Goal: Task Accomplishment & Management: Manage account settings

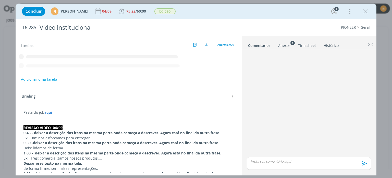
scroll to position [273, 0]
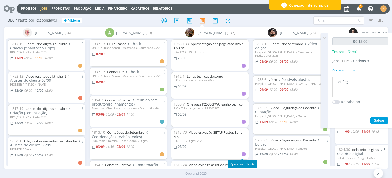
scroll to position [383, 0]
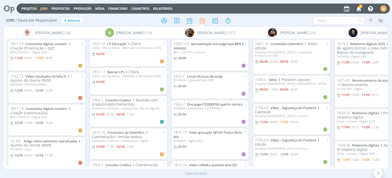
click at [29, 169] on div "Operand 2025" at bounding box center [196, 173] width 392 height 9
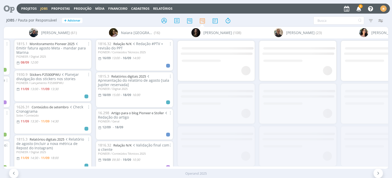
scroll to position [0, 975]
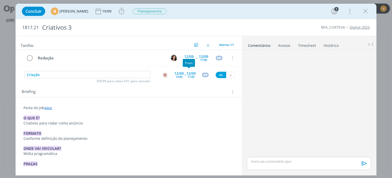
click at [186, 72] on div "12/09" at bounding box center [190, 74] width 9 height 4
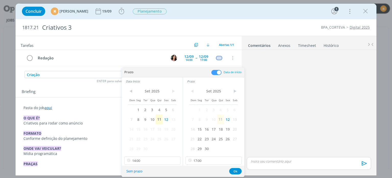
click at [205, 131] on span "16" at bounding box center [206, 129] width 7 height 10
click at [146, 128] on span "16" at bounding box center [145, 129] width 7 height 10
click at [152, 159] on input "14:00" at bounding box center [152, 160] width 56 height 8
click at [145, 133] on div "13:00" at bounding box center [152, 135] width 57 height 9
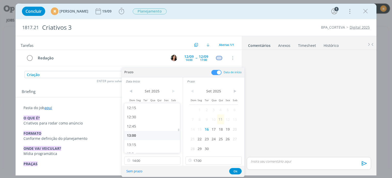
type input "13:00"
click at [206, 159] on input "17:00" at bounding box center [214, 160] width 56 height 8
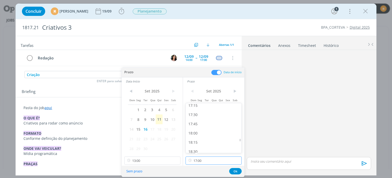
scroll to position [638, 0]
click at [195, 134] on div "18:00" at bounding box center [214, 131] width 57 height 9
type input "18:00"
click at [240, 171] on button "Ok" at bounding box center [235, 171] width 13 height 6
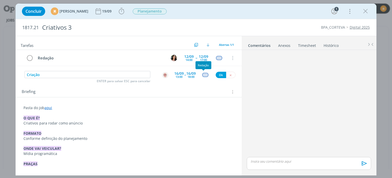
click at [203, 76] on div "dialog" at bounding box center [205, 75] width 6 height 4
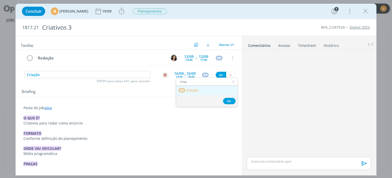
type input "criaç"
click at [203, 91] on link "Criação" at bounding box center [207, 90] width 62 height 9
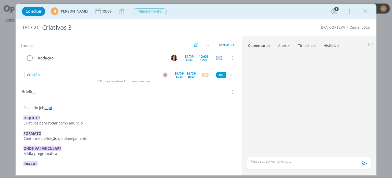
click at [220, 78] on div "Criação ENTER para salvar ESC para cancelar 16/09 13:00 -- 16/09 18:00 Ok" at bounding box center [129, 74] width 226 height 9
click at [220, 76] on button "Ok" at bounding box center [221, 75] width 10 height 6
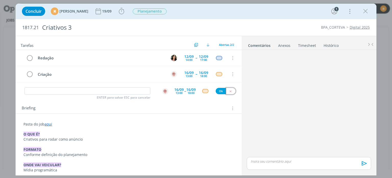
click at [226, 92] on button "dialog" at bounding box center [230, 91] width 9 height 6
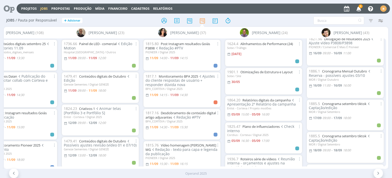
scroll to position [102, 0]
click at [161, 20] on icon at bounding box center [164, 21] width 9 height 10
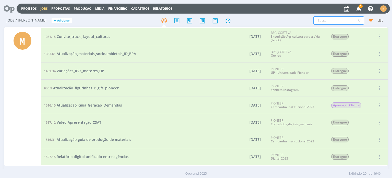
click at [343, 18] on input "text" at bounding box center [339, 20] width 51 height 8
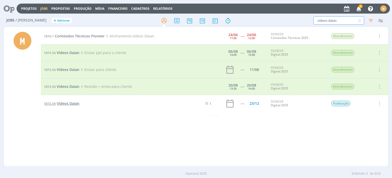
type input "vídeos daian"
click at [75, 102] on span "Vídeos Daian" at bounding box center [68, 103] width 23 height 5
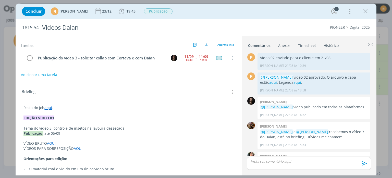
scroll to position [611, 0]
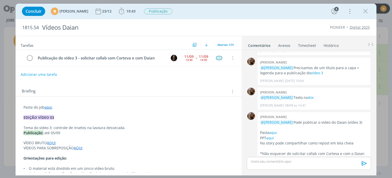
click at [35, 72] on button "Adicionar uma tarefa" at bounding box center [39, 74] width 36 height 9
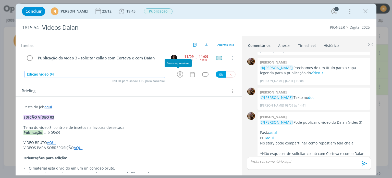
click at [177, 72] on icon "dialog" at bounding box center [180, 74] width 8 height 8
type input "Edição vídeo 04"
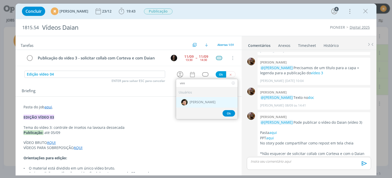
type input "vini"
click at [198, 98] on div "[PERSON_NAME]" at bounding box center [207, 102] width 62 height 10
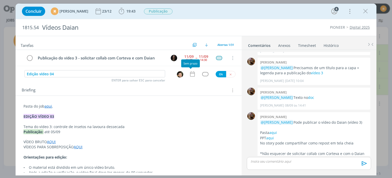
click at [189, 73] on icon "dialog" at bounding box center [192, 73] width 7 height 7
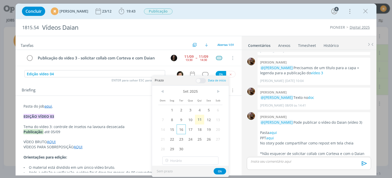
click at [180, 129] on span "16" at bounding box center [181, 129] width 9 height 10
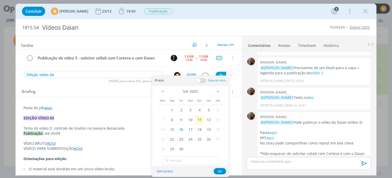
click at [198, 80] on span at bounding box center [201, 80] width 10 height 5
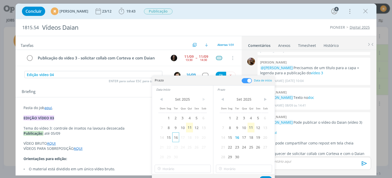
click at [176, 138] on span "16" at bounding box center [175, 137] width 7 height 10
click at [192, 170] on input "15:00" at bounding box center [183, 168] width 56 height 8
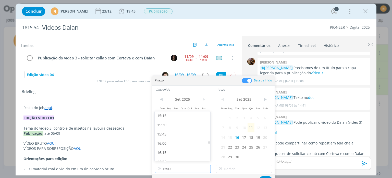
scroll to position [564, 0]
click at [177, 140] on div "16:00" at bounding box center [183, 140] width 57 height 9
type input "16:00"
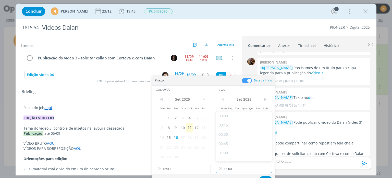
click at [252, 170] on input "16:00" at bounding box center [244, 168] width 56 height 8
click at [233, 126] on div "18:00" at bounding box center [244, 125] width 57 height 9
type input "18:00"
click at [264, 176] on button "Ok" at bounding box center [266, 179] width 13 height 6
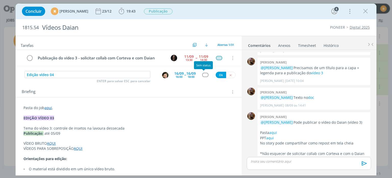
click at [204, 76] on div "dialog" at bounding box center [205, 75] width 6 height 4
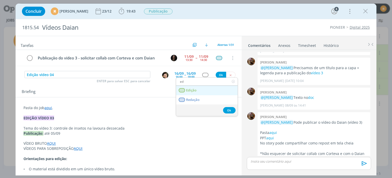
type input "ed"
click at [195, 91] on span "Edição" at bounding box center [191, 90] width 10 height 4
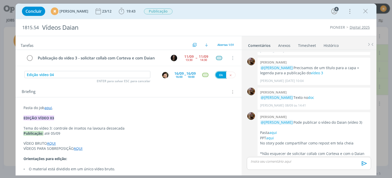
click at [219, 74] on button "Ok" at bounding box center [221, 75] width 10 height 6
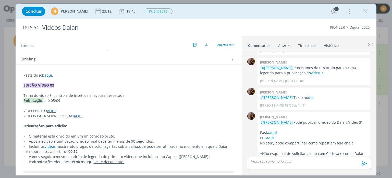
scroll to position [51, 0]
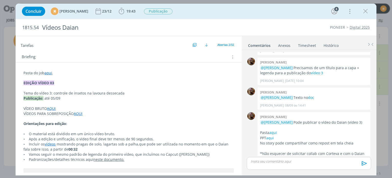
click at [77, 71] on p "Pasta do job aqui ." at bounding box center [128, 72] width 210 height 5
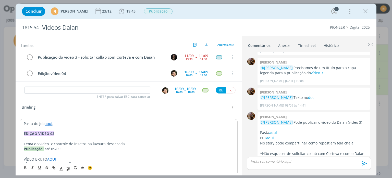
scroll to position [0, 0]
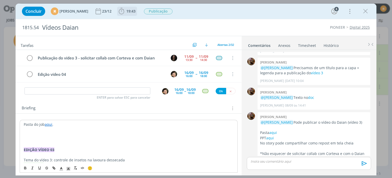
click at [136, 11] on span "19:43" at bounding box center [130, 11] width 9 height 5
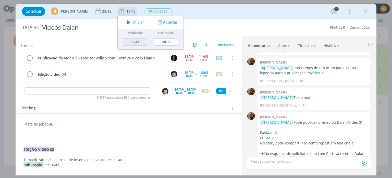
click at [133, 19] on icon "dialog" at bounding box center [128, 22] width 9 height 7
click at [62, 134] on p "dialog" at bounding box center [128, 133] width 210 height 5
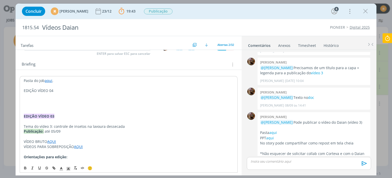
scroll to position [51, 0]
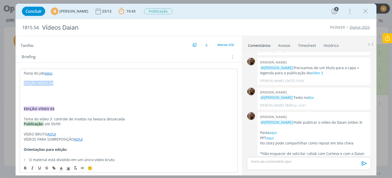
drag, startPoint x: 24, startPoint y: 84, endPoint x: 59, endPoint y: 82, distance: 35.0
click at [59, 82] on p "EDIÇÃO VÍDEO 04" at bounding box center [129, 82] width 210 height 5
click at [25, 168] on icon "dialog" at bounding box center [26, 168] width 2 height 1
click at [67, 167] on icon "dialog" at bounding box center [68, 168] width 5 height 5
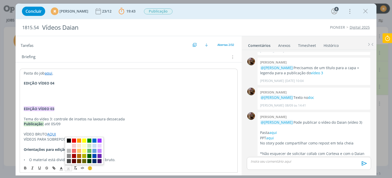
click at [102, 145] on span "dialog" at bounding box center [84, 151] width 39 height 28
click at [99, 144] on span "dialog" at bounding box center [100, 145] width 4 height 4
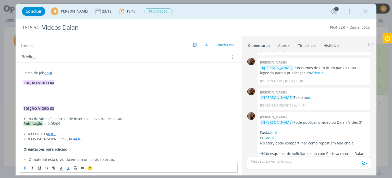
click at [54, 124] on span "até 05/09" at bounding box center [52, 123] width 16 height 5
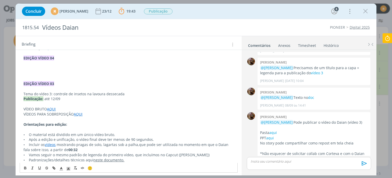
scroll to position [77, 0]
click at [53, 64] on p "dialog" at bounding box center [128, 62] width 210 height 5
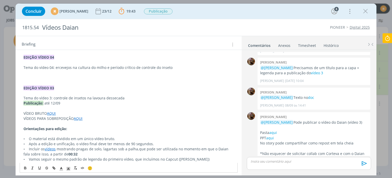
click at [56, 66] on p "Tema do vídeo 04: ercevejos na cultura do milho e período crítico de controle d…" at bounding box center [128, 67] width 210 height 5
click at [55, 66] on p "Tema do vídeo 04: ercevejos na cultura do milho e período crítico de controle d…" at bounding box center [128, 67] width 210 height 5
click at [175, 66] on p "Tema do vídeo 04: percevejos na cultura do milho e período crítico de controle …" at bounding box center [128, 67] width 210 height 5
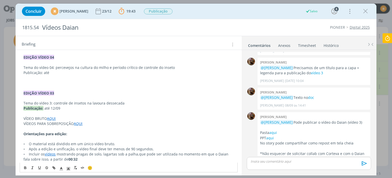
click at [106, 76] on p "dialog" at bounding box center [128, 77] width 210 height 5
click at [104, 72] on p "Publicação: até" at bounding box center [128, 72] width 210 height 5
drag, startPoint x: 23, startPoint y: 72, endPoint x: 42, endPoint y: 74, distance: 18.5
click at [42, 74] on p "Publicação: até 19/09" at bounding box center [128, 72] width 210 height 5
click at [25, 167] on icon "dialog" at bounding box center [25, 168] width 4 height 4
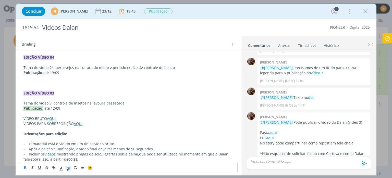
click at [68, 166] on span "dialog" at bounding box center [68, 167] width 7 height 6
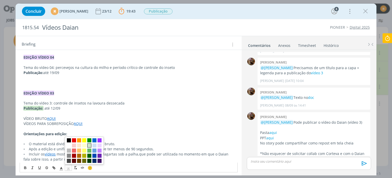
click at [90, 146] on span "dialog" at bounding box center [89, 145] width 4 height 4
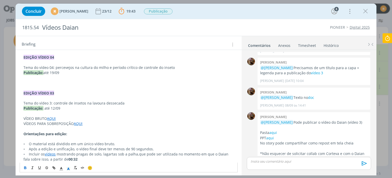
click at [70, 76] on p "dialog" at bounding box center [128, 77] width 210 height 5
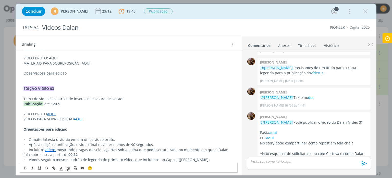
scroll to position [102, 0]
drag, startPoint x: 71, startPoint y: 70, endPoint x: 20, endPoint y: 68, distance: 51.4
click at [26, 73] on p "Observações para edição:" at bounding box center [128, 72] width 210 height 5
drag, startPoint x: 24, startPoint y: 72, endPoint x: 67, endPoint y: 76, distance: 43.6
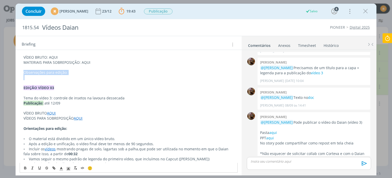
click at [26, 167] on icon "dialog" at bounding box center [25, 168] width 4 height 4
click at [81, 81] on p "dialog" at bounding box center [128, 82] width 210 height 5
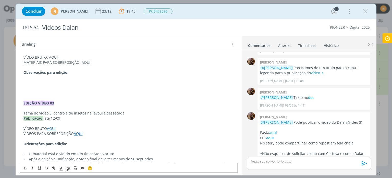
click at [62, 90] on p "dialog" at bounding box center [128, 92] width 210 height 5
click at [76, 170] on button "dialog" at bounding box center [75, 167] width 7 height 6
click at [82, 169] on icon "dialog" at bounding box center [82, 168] width 4 height 4
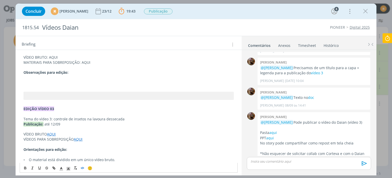
click at [63, 80] on p "dialog" at bounding box center [128, 82] width 210 height 5
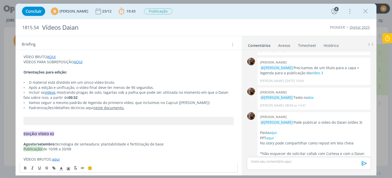
scroll to position [179, 0]
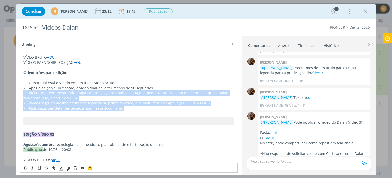
drag, startPoint x: 22, startPoint y: 93, endPoint x: 139, endPoint y: 108, distance: 117.9
copy div "• Incluir os vídeos mostrando pragas de solo, lagartas sob a palha, que pode se…"
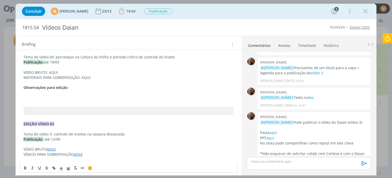
scroll to position [77, 0]
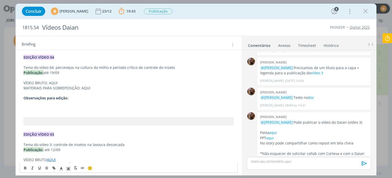
click at [67, 107] on p "dialog" at bounding box center [128, 107] width 210 height 5
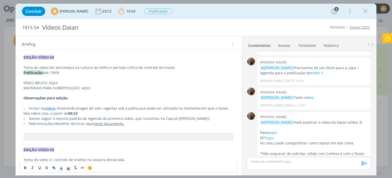
drag, startPoint x: 71, startPoint y: 113, endPoint x: 29, endPoint y: 108, distance: 42.9
click at [29, 108] on p "• Incluir os vídeos mostrando pragas de solo, lagartas sob a palha, que pode se…" at bounding box center [128, 110] width 210 height 10
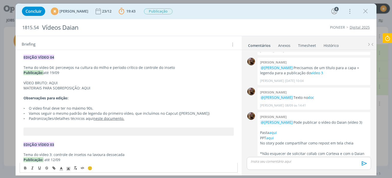
click at [133, 116] on p "• Padronizações/detalhes técnicos aqui neste documento." at bounding box center [128, 118] width 210 height 5
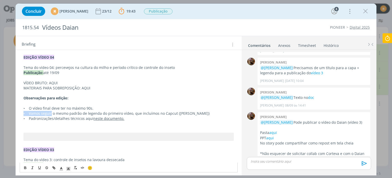
drag, startPoint x: 22, startPoint y: 113, endPoint x: 51, endPoint y: 112, distance: 29.1
copy span "• Vamos seguir"
click at [30, 124] on p "﻿" at bounding box center [128, 123] width 210 height 5
drag, startPoint x: 51, startPoint y: 122, endPoint x: 33, endPoint y: 126, distance: 18.5
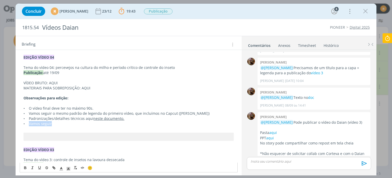
click at [29, 124] on span "• Vamos seguir" at bounding box center [37, 123] width 28 height 5
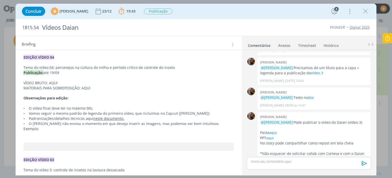
click at [51, 136] on p "dialog" at bounding box center [128, 138] width 210 height 5
click at [49, 131] on p "dialog" at bounding box center [128, 133] width 210 height 5
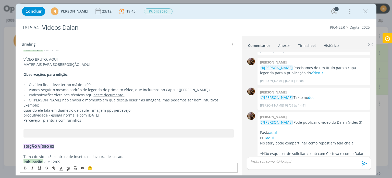
scroll to position [102, 0]
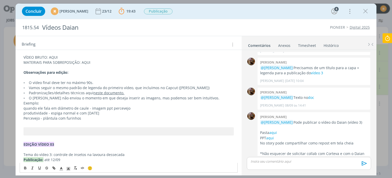
click at [90, 105] on p "quando ele fala em diâmetro de caule - imagem ppt percevejo" at bounding box center [128, 107] width 210 height 5
click at [134, 105] on p "quando ele fala em diâmetro de caule - podemos inserir a imagem ppt percevejo" at bounding box center [128, 107] width 210 height 5
click at [25, 110] on p "produtividade - espiga normal e com dano" at bounding box center [128, 112] width 210 height 5
click at [126, 105] on p "quando ele fala em diâmetro de caule - podemos inserir a imagem do ppt percevejo" at bounding box center [128, 107] width 210 height 5
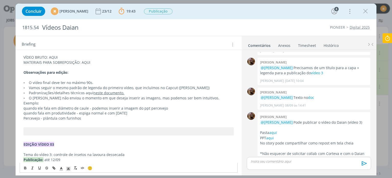
click at [126, 110] on p "quando fala em produtividade - espiga normal e com dano" at bounding box center [128, 112] width 210 height 5
click at [43, 115] on p "Percevejo - plântula com furinhos" at bounding box center [128, 117] width 210 height 5
click at [24, 115] on p "Percevejo - plântula com furinhos" at bounding box center [128, 117] width 210 height 5
click at [109, 115] on p "quando fala em percevejo - plântula com furinhos" at bounding box center [128, 117] width 210 height 5
click at [141, 105] on p "quando ele fala em diâmetro de caule - podemos inserir a imagem do ppt percevejo" at bounding box center [128, 107] width 210 height 5
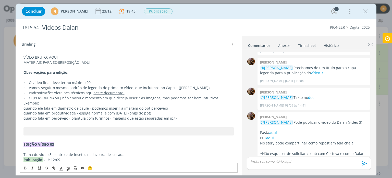
click at [146, 105] on p "quando ele fala em diâmetro de caule - podemos inserir a imagem do ppt percevejo" at bounding box center [128, 107] width 210 height 5
click at [175, 105] on p "quando ele fala em diâmetro de caule - podemos inserir a imagem do ppt, do perc…" at bounding box center [128, 107] width 210 height 5
click at [123, 99] on span "• O Daian não enviou o momento em que deseja inserir as imagens, mas podemos se…" at bounding box center [121, 100] width 197 height 10
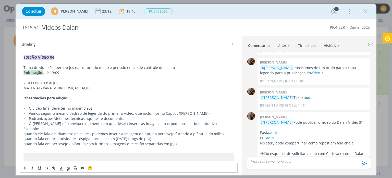
scroll to position [51, 0]
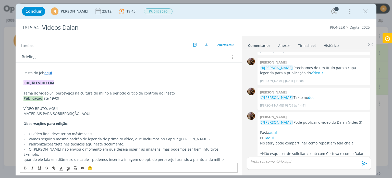
click at [55, 107] on p "VÍDEO BRUTO: AQUI" at bounding box center [128, 108] width 210 height 5
click at [52, 72] on link "aqui" at bounding box center [48, 72] width 8 height 5
click at [57, 81] on link "https://sobeae.sharepoint.com/:f:/s/SOBEAE/EjTHLibWKl9Nr0JP7qch_WgBYOGw_XQfqUv5…" at bounding box center [57, 82] width 39 height 7
click at [54, 108] on p "VÍDEO BRUTO: AQUI" at bounding box center [128, 108] width 210 height 5
drag, startPoint x: 54, startPoint y: 108, endPoint x: 54, endPoint y: 169, distance: 60.8
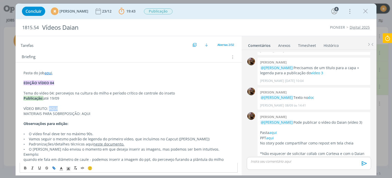
click at [54, 169] on icon "dialog" at bounding box center [54, 168] width 4 height 4
click at [54, 168] on icon "dialog" at bounding box center [55, 168] width 2 height 2
paste input "https://sobeae.sharepoint.com/:f:/s/SOBEAE/EjZj_JDqEXdOqYTRdEcDxZcBAqSOHTm28y4e…"
click at [84, 119] on link "dialog" at bounding box center [83, 117] width 15 height 5
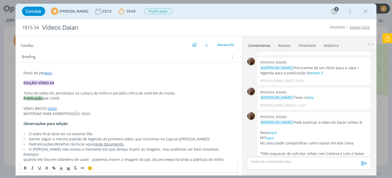
click at [77, 106] on p "VÍDEO BRUTO: AQUI" at bounding box center [128, 108] width 210 height 5
click at [88, 113] on p "MATERIAIS PARA SOBREPOSIÇÃO: AQUI" at bounding box center [128, 113] width 210 height 5
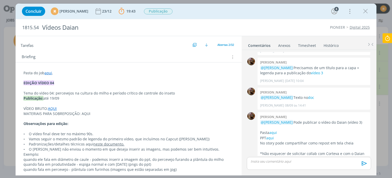
click at [52, 110] on link "AQUI" at bounding box center [52, 108] width 9 height 5
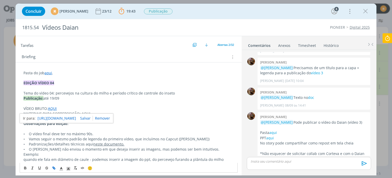
click at [55, 119] on link "https://sobeae.sharepoint.com/:f:/s/SOBEAE/EjZj_JDqEXdOqYTRdEcDxZcBAqSOHTm28y4e…" at bounding box center [57, 118] width 39 height 7
click at [76, 104] on p "dialog" at bounding box center [128, 103] width 210 height 5
click at [87, 114] on p "MATERIAIS PARA SOBREPOSIÇÃO: AQUI" at bounding box center [128, 113] width 210 height 5
click at [53, 169] on icon "dialog" at bounding box center [54, 168] width 4 height 4
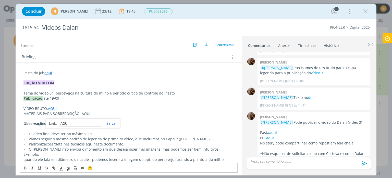
paste input "https://sobeae.sharepoint.com/:f:/s/SOBEAE/EsZnWW1g3NBCtvU-9RinRmgBylRnx_P9O-DR…"
type input "https://sobeae.sharepoint.com/:f:/s/SOBEAE/EsZnWW1g3NBCtvU-9RinRmgBylRnx_P9O-DR…"
click at [110, 121] on link "dialog" at bounding box center [109, 123] width 15 height 5
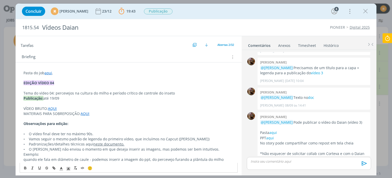
click at [107, 113] on p "MATERIAIS PARA SOBREPOSIÇÃO: AQUI" at bounding box center [128, 113] width 210 height 5
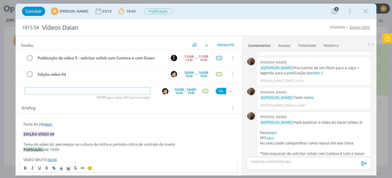
click at [92, 91] on input "dialog" at bounding box center [88, 90] width 126 height 7
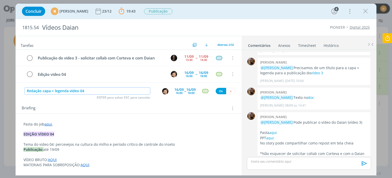
click at [162, 93] on div "dialog" at bounding box center [165, 91] width 6 height 6
type input "Redação capa + legenda vídeo 04"
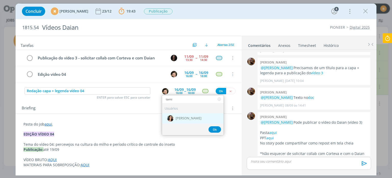
type input "tami"
click at [185, 119] on div "[PERSON_NAME]" at bounding box center [193, 118] width 62 height 10
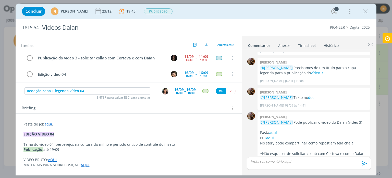
click at [177, 91] on div "16:00" at bounding box center [179, 92] width 7 height 3
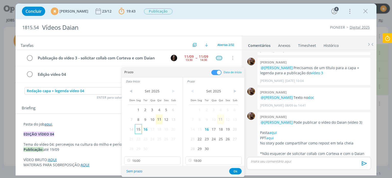
click at [139, 131] on span "15" at bounding box center [138, 129] width 7 height 10
click at [199, 129] on span "15" at bounding box center [199, 129] width 7 height 10
click at [148, 157] on input "16:00" at bounding box center [152, 160] width 56 height 8
click at [153, 139] on div "17:15" at bounding box center [152, 141] width 57 height 9
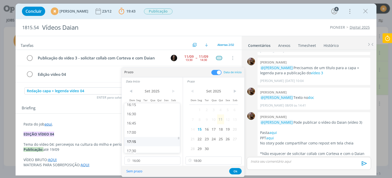
type input "17:15"
click at [240, 170] on button "Ok" at bounding box center [235, 171] width 13 height 6
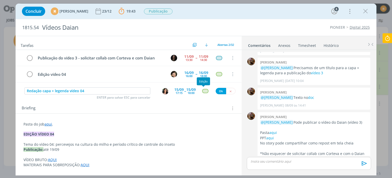
click at [202, 92] on div "dialog" at bounding box center [205, 91] width 6 height 4
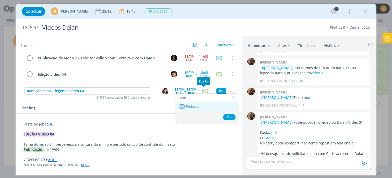
type input "reda"
click at [199, 106] on span "Redação" at bounding box center [193, 106] width 14 height 4
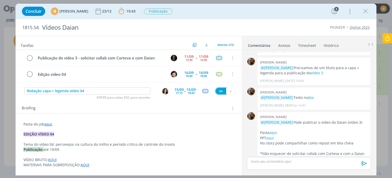
click at [216, 90] on button "Ok" at bounding box center [221, 91] width 10 height 6
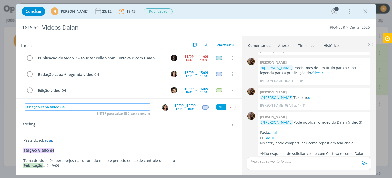
type input "Criação capa vídeo 04"
click at [164, 108] on img "dialog" at bounding box center [165, 107] width 6 height 6
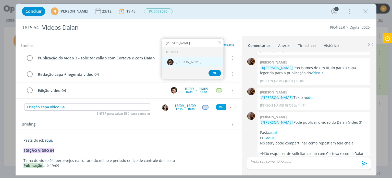
type input "douglas"
click at [208, 57] on div "[PERSON_NAME]" at bounding box center [193, 61] width 62 height 10
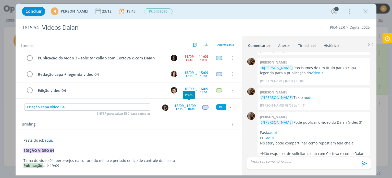
click at [188, 109] on div "18:00" at bounding box center [191, 108] width 7 height 3
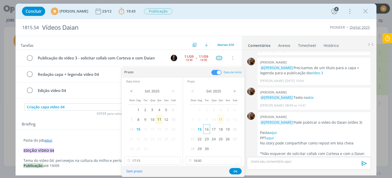
click at [209, 128] on span "16" at bounding box center [206, 129] width 7 height 10
click at [148, 127] on span "16" at bounding box center [145, 129] width 7 height 10
click at [157, 161] on input "17:15" at bounding box center [152, 160] width 56 height 8
click at [139, 122] on div "11:00" at bounding box center [152, 120] width 57 height 9
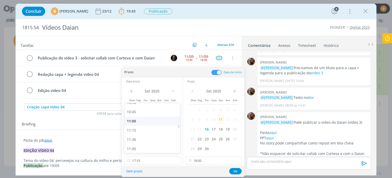
type input "11:00"
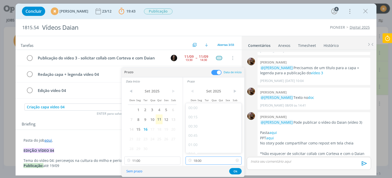
click at [209, 158] on input "18:00" at bounding box center [214, 160] width 56 height 8
click at [210, 116] on div "11:30" at bounding box center [214, 111] width 57 height 9
type input "11:30"
click at [236, 168] on button "Ok" at bounding box center [235, 171] width 13 height 6
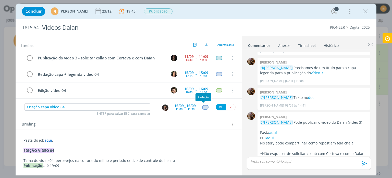
click at [202, 107] on div "dialog" at bounding box center [205, 107] width 6 height 4
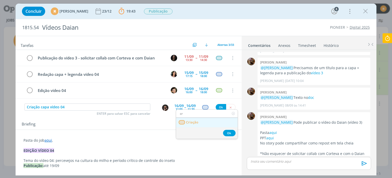
type input "cr"
click at [195, 122] on span "Criação" at bounding box center [192, 122] width 12 height 4
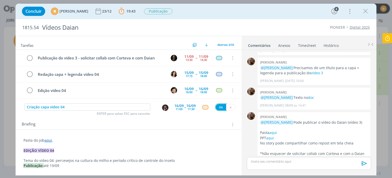
click at [221, 108] on button "Ok" at bounding box center [221, 107] width 10 height 6
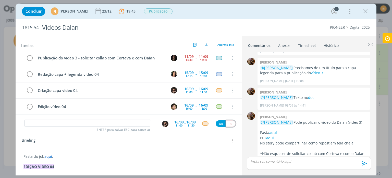
click at [230, 124] on button "dialog" at bounding box center [230, 123] width 9 height 6
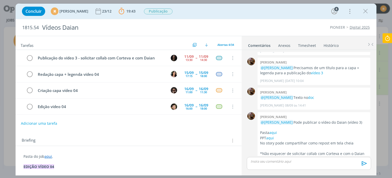
click at [387, 39] on icon at bounding box center [387, 38] width 9 height 10
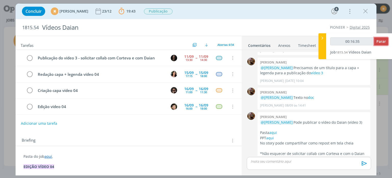
click at [386, 45] on button "Parar" at bounding box center [381, 41] width 14 height 8
type input "00:17:00"
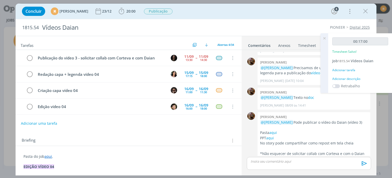
click at [350, 77] on div "Adicionar descrição" at bounding box center [361, 78] width 56 height 5
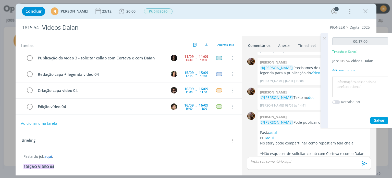
click at [349, 83] on textarea at bounding box center [360, 87] width 53 height 18
type textarea "Pautando vídeo 04"
click at [380, 121] on span "Salvar" at bounding box center [379, 119] width 10 height 5
click at [43, 122] on button "Adicionar uma tarefa" at bounding box center [39, 123] width 36 height 9
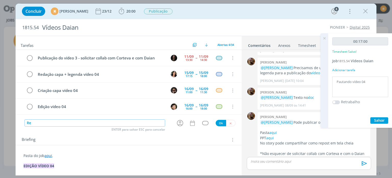
type input "R"
click at [178, 120] on icon "dialog" at bounding box center [180, 123] width 6 height 6
type input "Ppt + PTV"
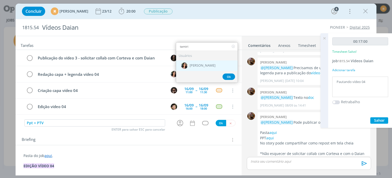
type input "tamiri"
click at [205, 64] on span "[PERSON_NAME]" at bounding box center [203, 66] width 26 height 4
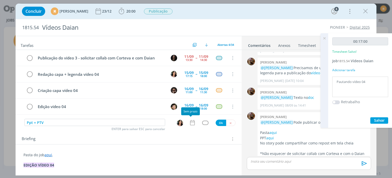
click at [190, 124] on icon "dialog" at bounding box center [192, 122] width 7 height 7
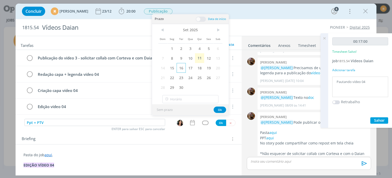
click at [179, 68] on span "16" at bounding box center [181, 68] width 9 height 10
click at [200, 17] on span at bounding box center [201, 19] width 10 height 5
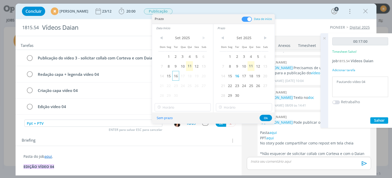
click at [178, 74] on span "16" at bounding box center [175, 76] width 7 height 10
click at [186, 107] on input "16:00" at bounding box center [183, 107] width 56 height 8
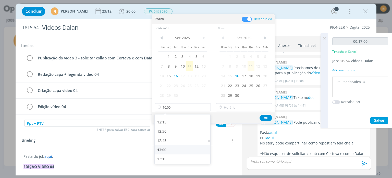
click at [172, 146] on div "13:00" at bounding box center [183, 149] width 57 height 9
type input "13:00"
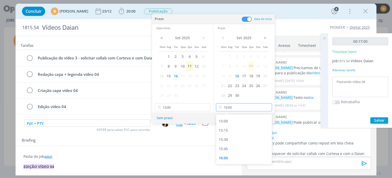
click at [241, 109] on input "16:00" at bounding box center [244, 107] width 56 height 8
click at [225, 144] on div "13:30" at bounding box center [244, 142] width 57 height 9
type input "13:30"
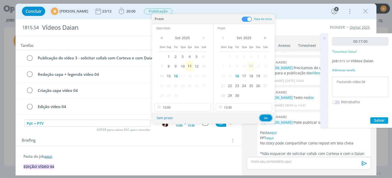
click at [269, 116] on button "Ok" at bounding box center [266, 117] width 13 height 6
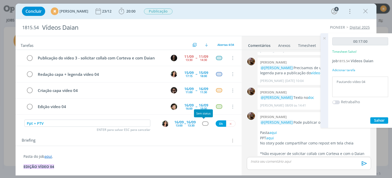
click at [205, 121] on div "dialog" at bounding box center [205, 123] width 6 height 4
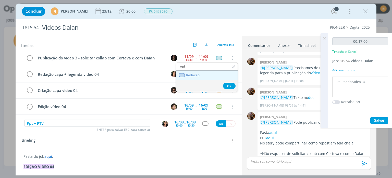
type input "red"
click at [208, 77] on link "Redação" at bounding box center [207, 74] width 62 height 9
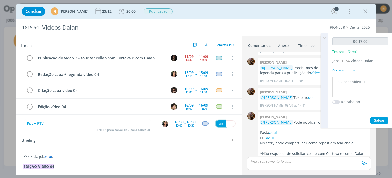
click at [218, 122] on button "Ok" at bounding box center [221, 123] width 10 height 6
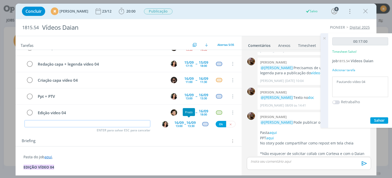
scroll to position [0, 0]
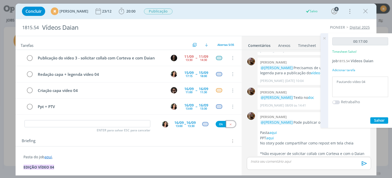
click at [230, 123] on button "dialog" at bounding box center [230, 124] width 9 height 6
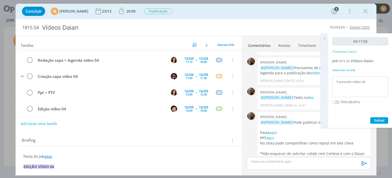
scroll to position [14, 0]
click at [326, 37] on icon at bounding box center [324, 38] width 9 height 10
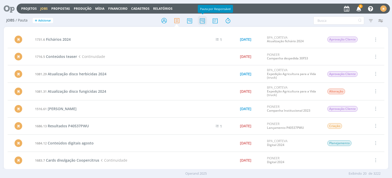
click at [205, 17] on icon at bounding box center [202, 21] width 9 height 10
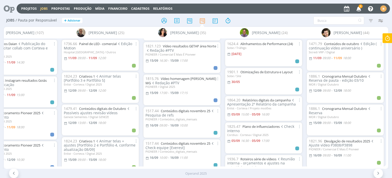
scroll to position [460, 0]
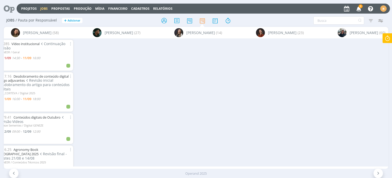
scroll to position [0, 270]
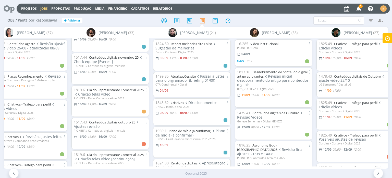
scroll to position [281, 0]
click at [112, 88] on link "Dia do Representante Comercial 2025" at bounding box center [115, 90] width 57 height 5
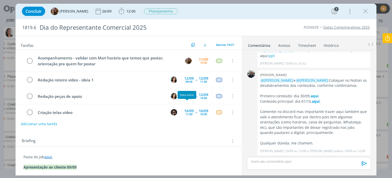
scroll to position [38, 0]
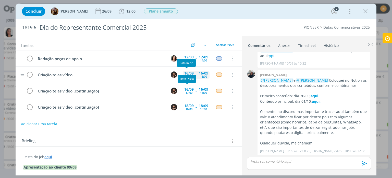
click at [186, 75] on div "11:00" at bounding box center [189, 76] width 7 height 3
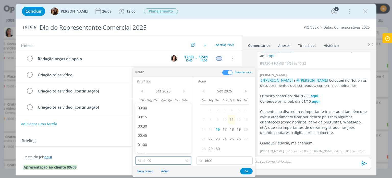
click at [177, 156] on input "11:00" at bounding box center [163, 160] width 56 height 8
click at [162, 140] on div "11:30" at bounding box center [163, 139] width 57 height 9
type input "11:30"
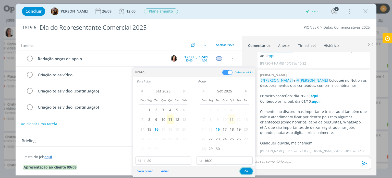
click at [248, 171] on button "Ok" at bounding box center [246, 171] width 13 height 6
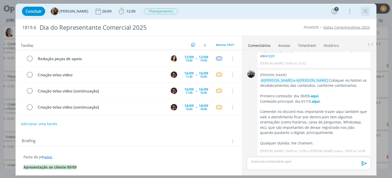
click at [367, 16] on div "dialog" at bounding box center [365, 11] width 9 height 9
click at [363, 13] on icon "dialog" at bounding box center [366, 11] width 8 height 8
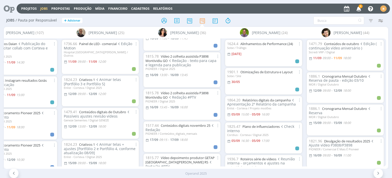
scroll to position [639, 0]
